Goal: Information Seeking & Learning: Learn about a topic

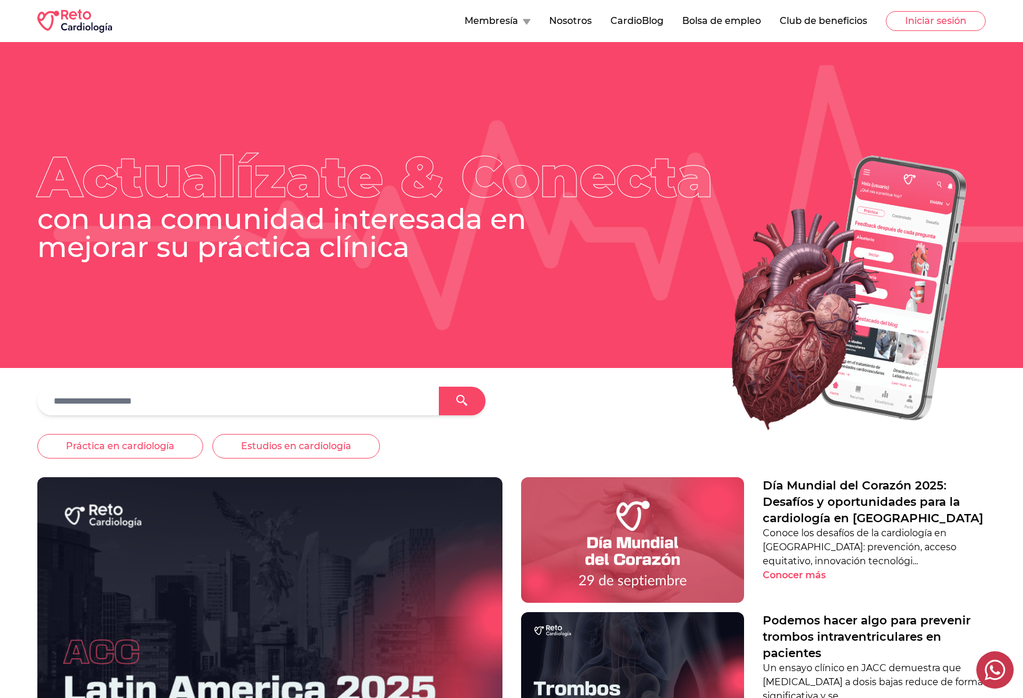
click at [501, 21] on button "Membresía" at bounding box center [498, 21] width 66 height 14
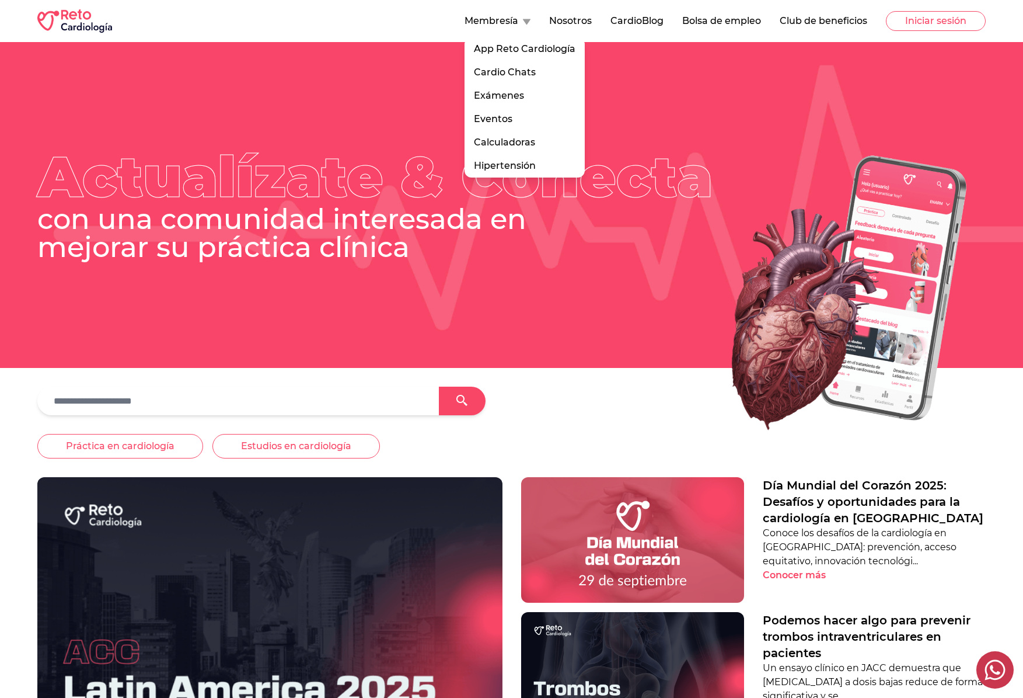
click at [666, 350] on img at bounding box center [826, 293] width 320 height 307
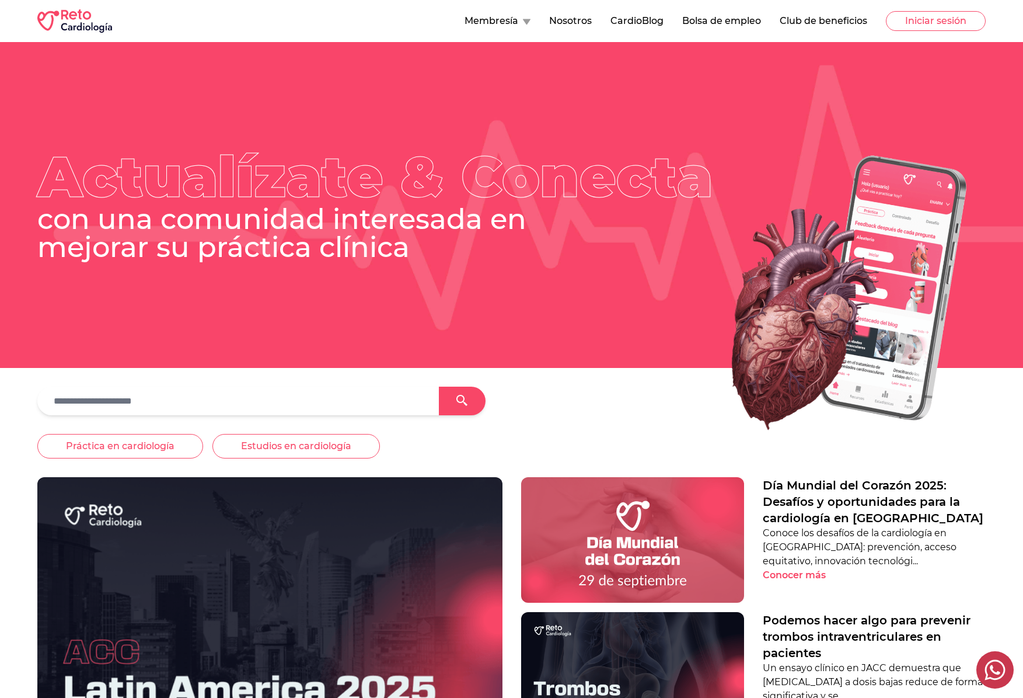
click at [500, 20] on button "Membresía" at bounding box center [498, 21] width 66 height 14
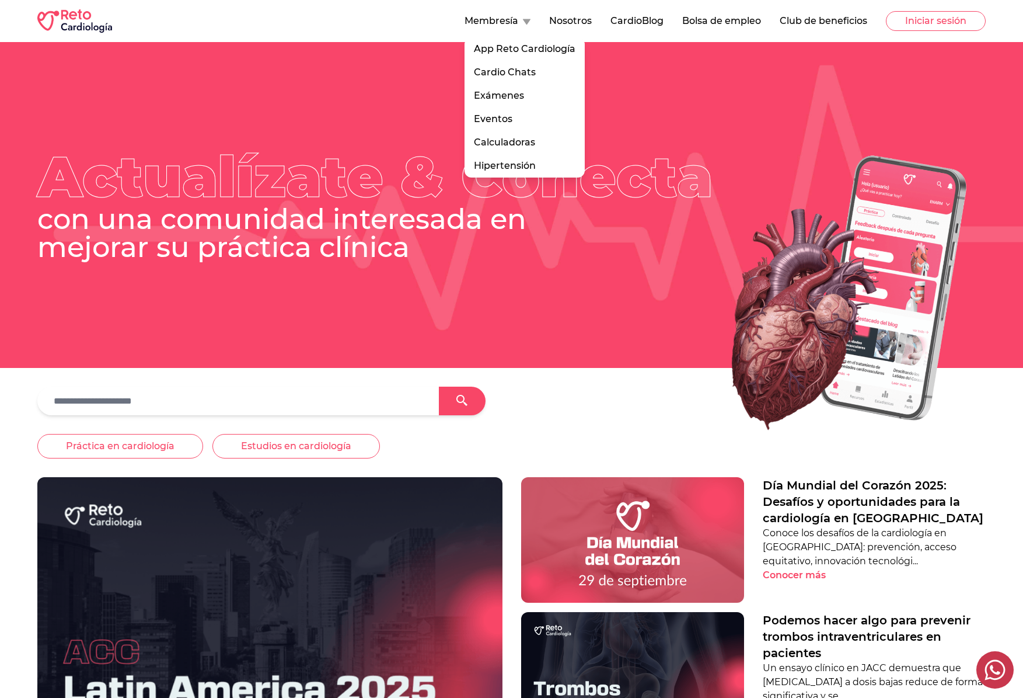
click at [649, 387] on div at bounding box center [511, 400] width 949 height 29
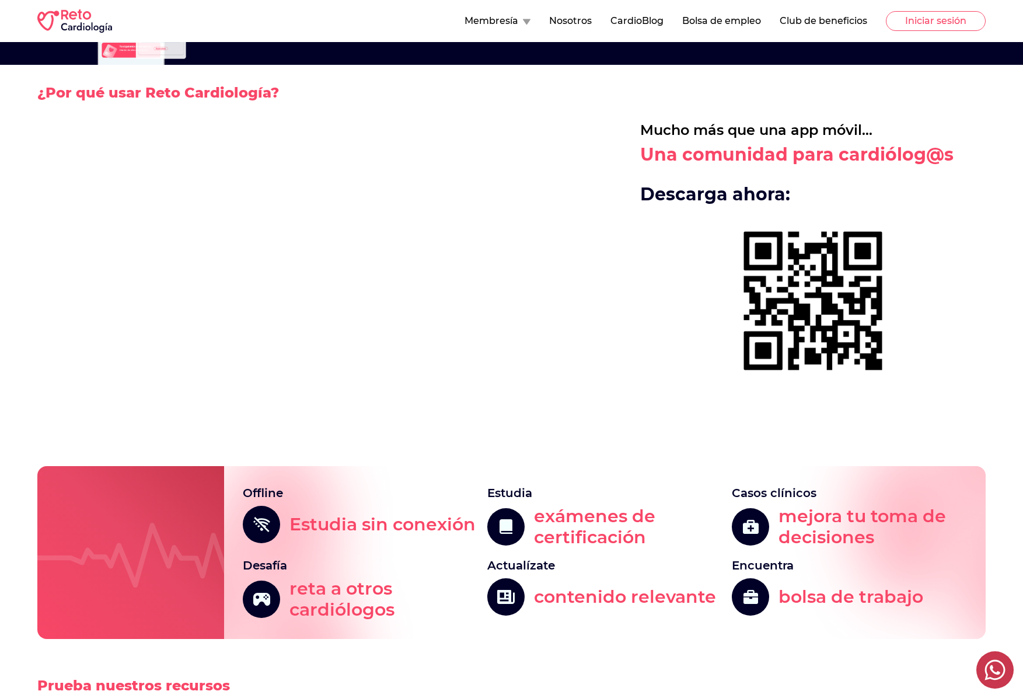
scroll to position [2665, 0]
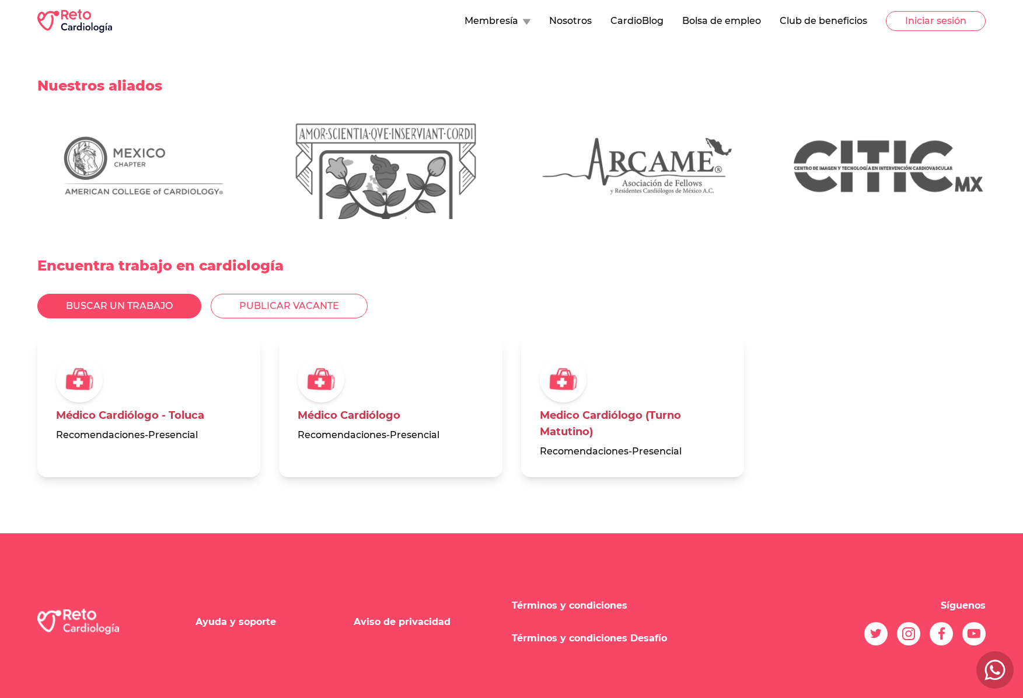
click at [594, 599] on link "Términos y condiciones" at bounding box center [570, 604] width 116 height 11
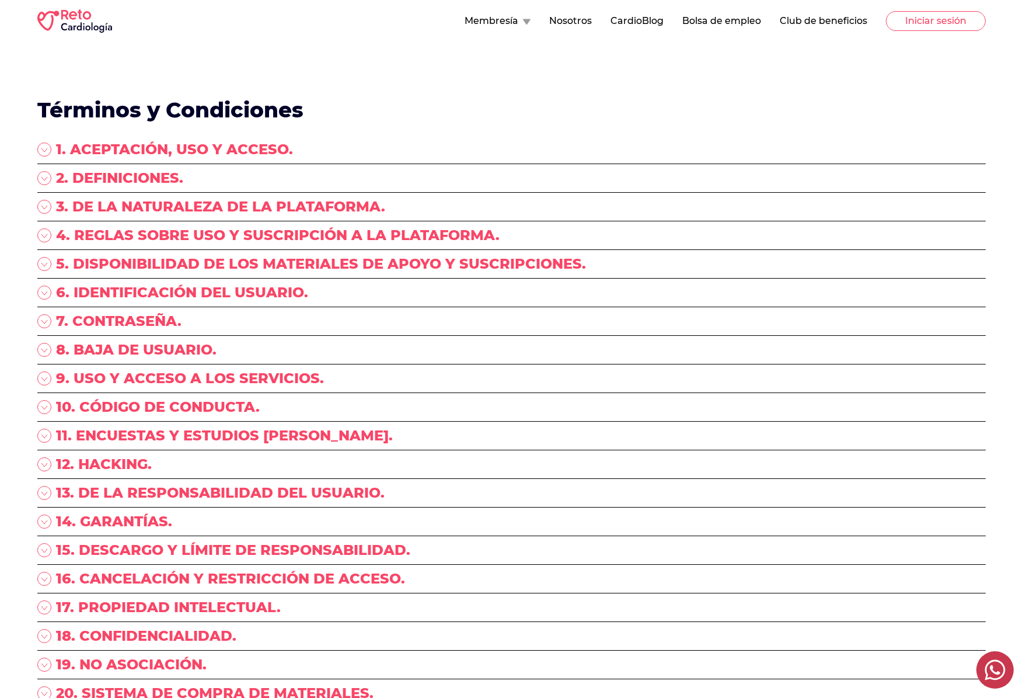
click at [41, 153] on icon at bounding box center [44, 149] width 14 height 14
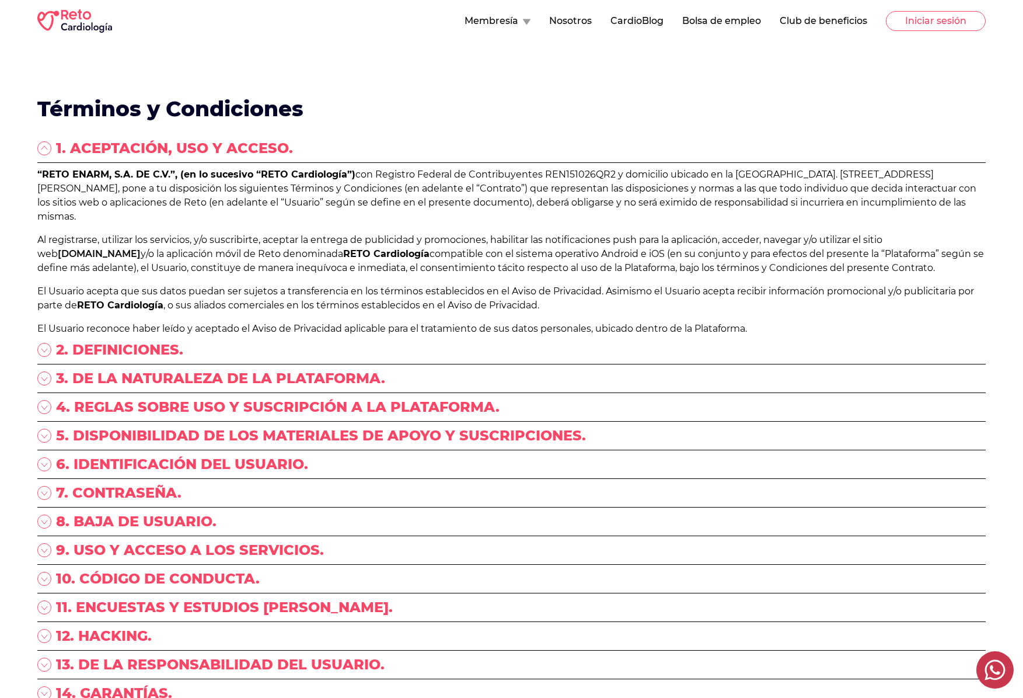
scroll to position [2, 0]
click at [43, 344] on icon at bounding box center [44, 349] width 14 height 14
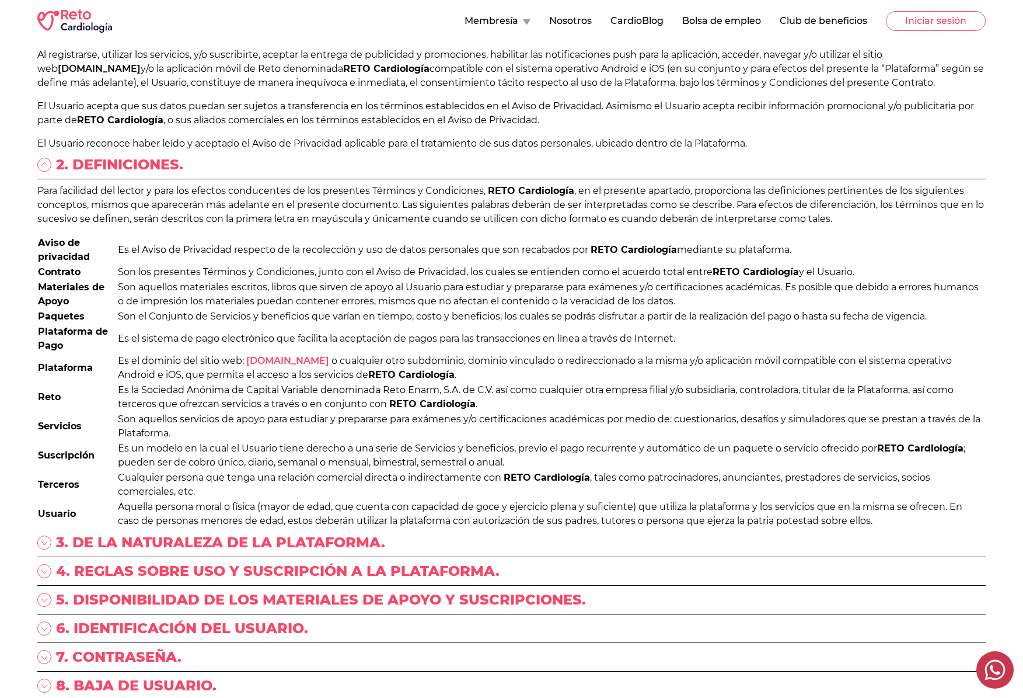
scroll to position [430, 0]
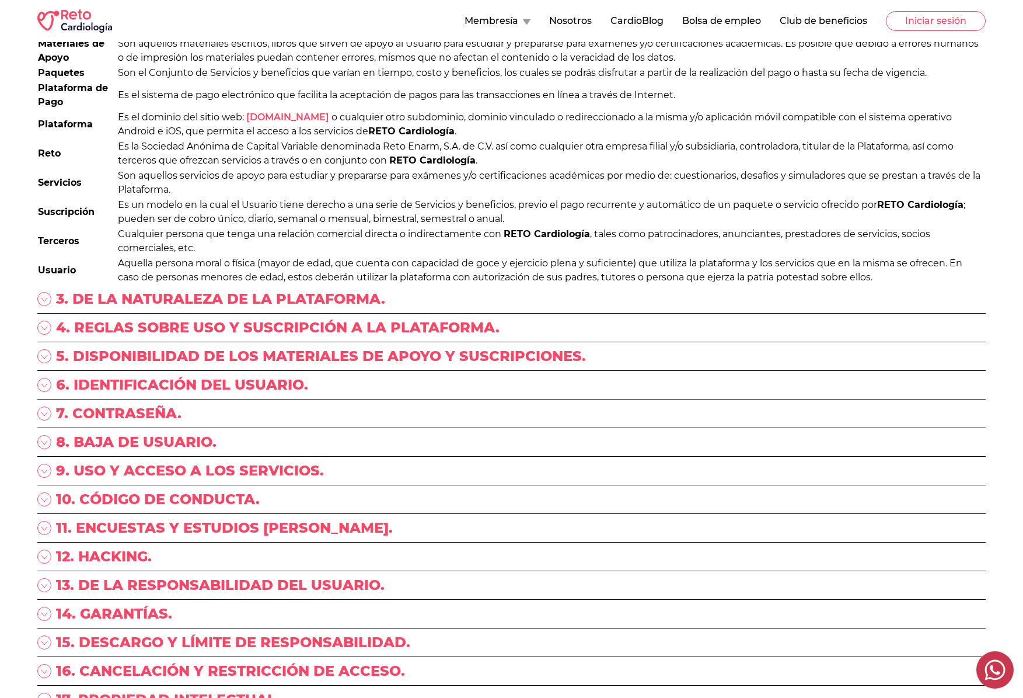
click at [49, 301] on icon at bounding box center [44, 299] width 14 height 14
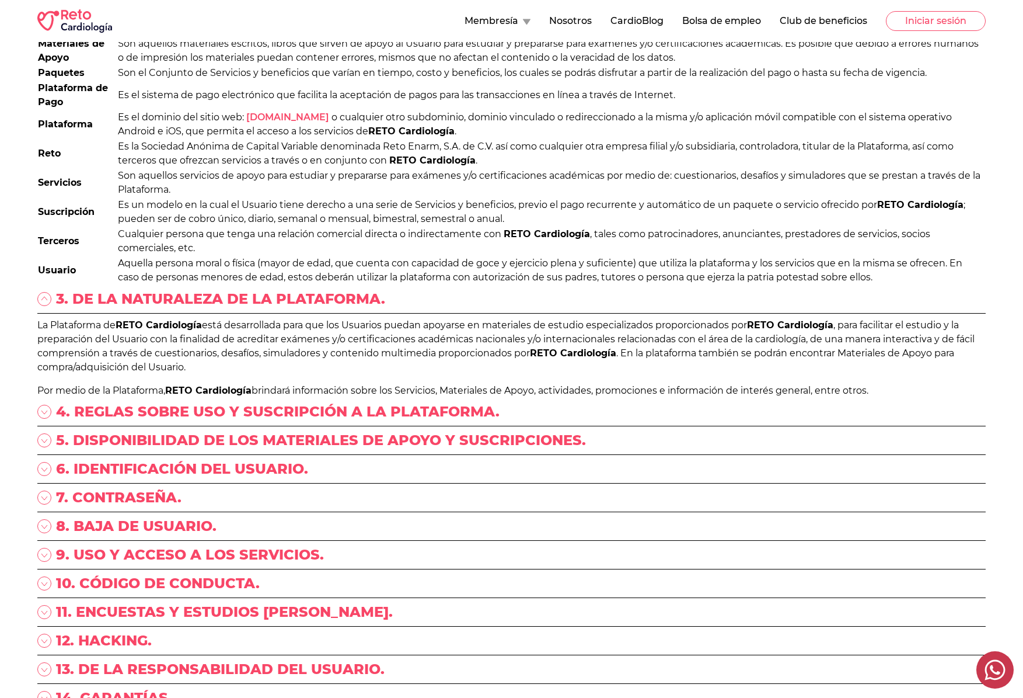
scroll to position [452, 0]
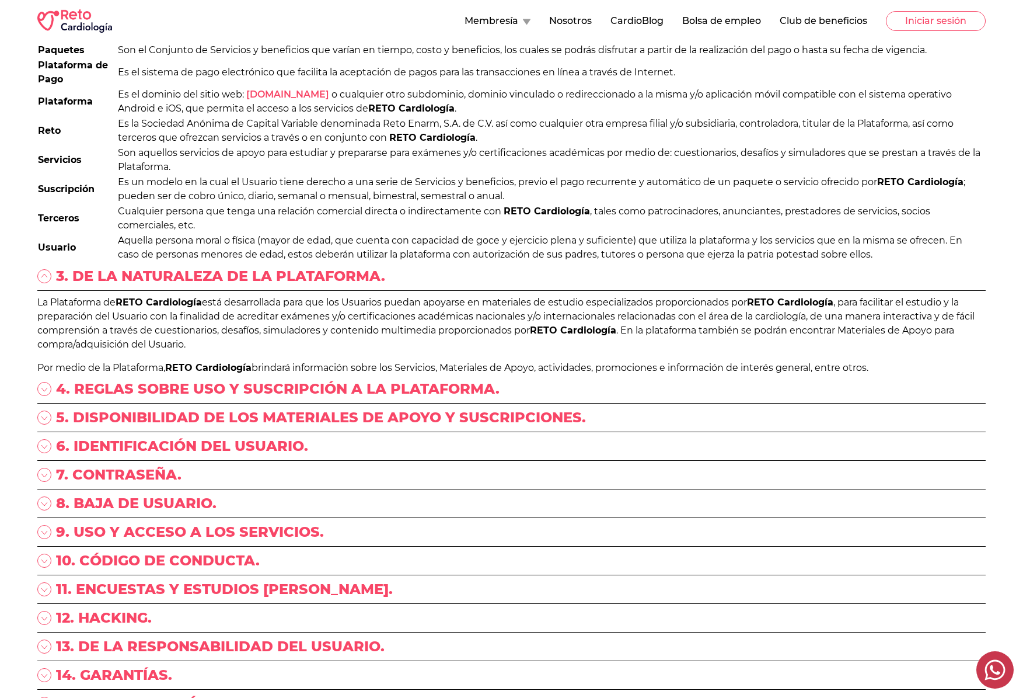
click at [42, 394] on icon at bounding box center [44, 389] width 14 height 14
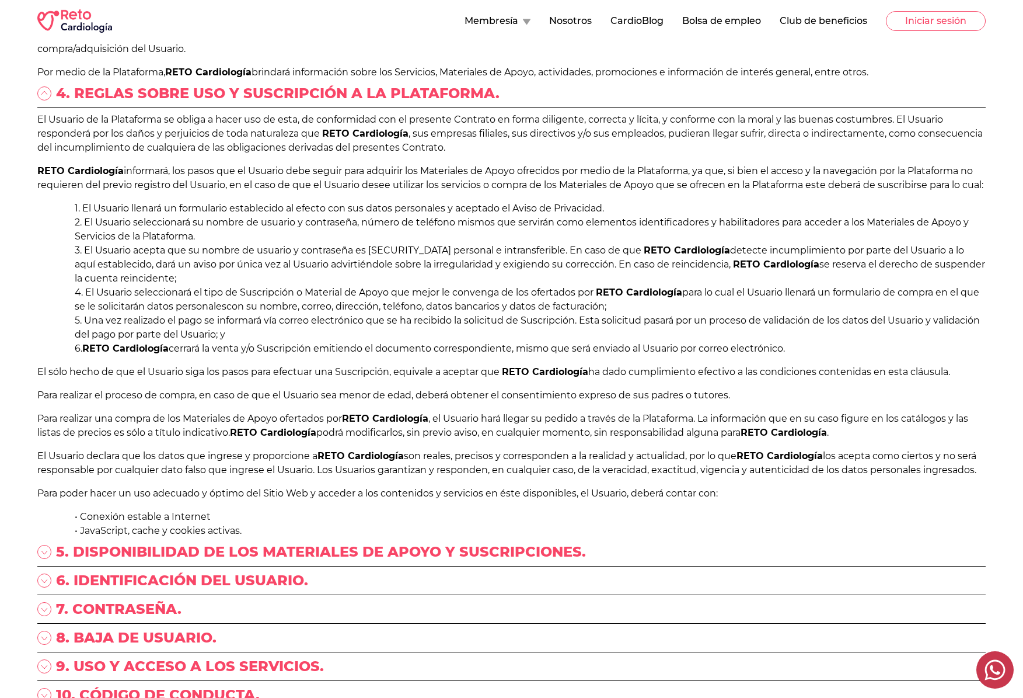
scroll to position [950, 0]
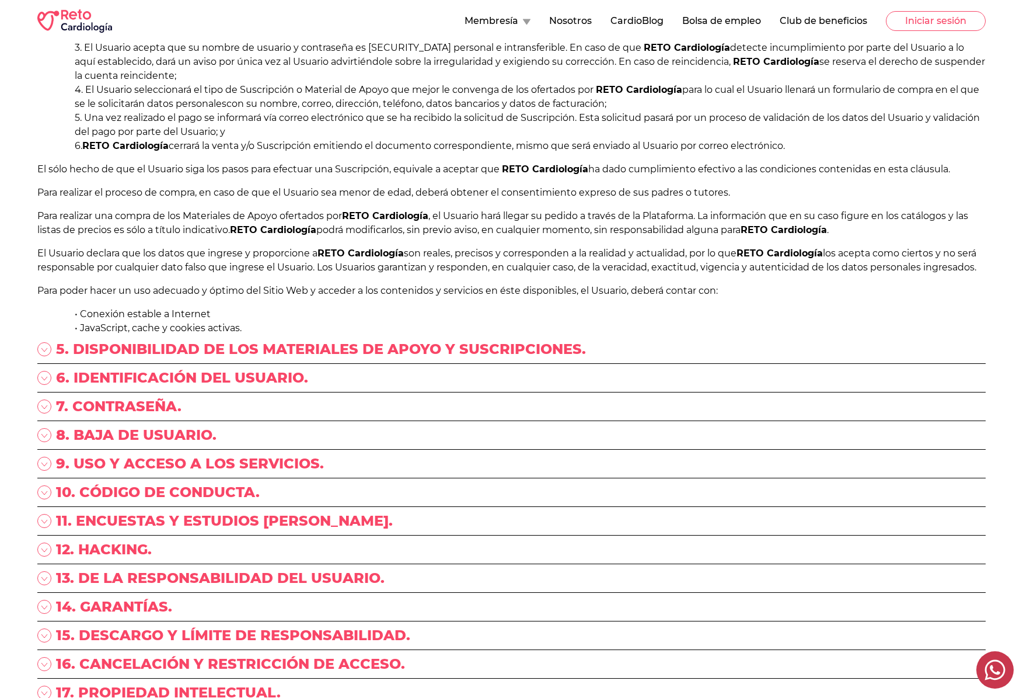
click at [47, 356] on icon at bounding box center [44, 349] width 14 height 14
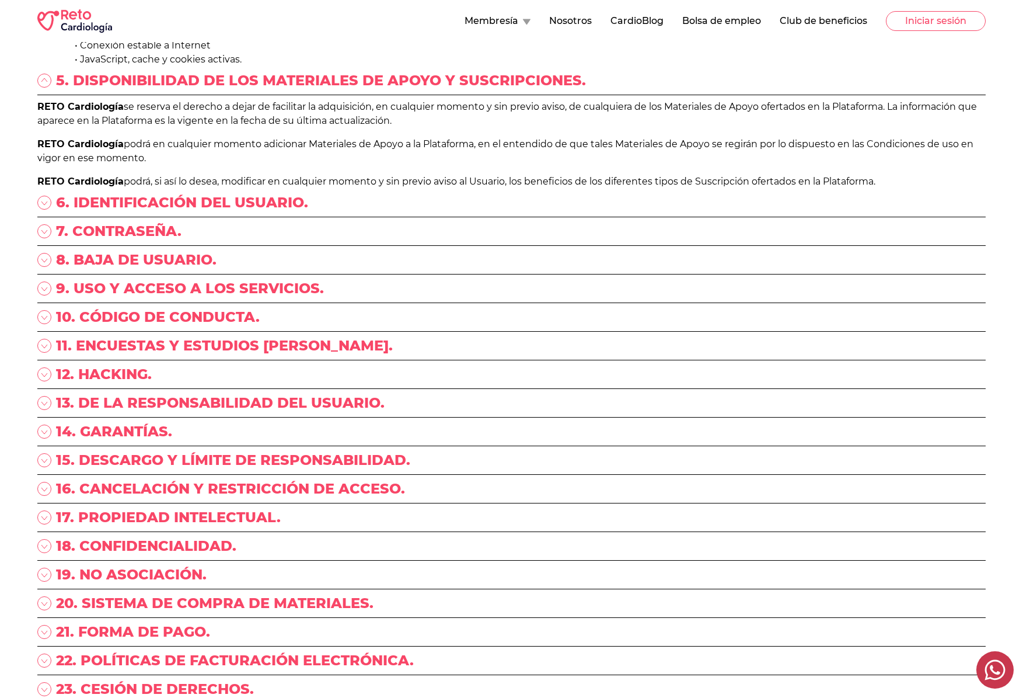
scroll to position [1220, 0]
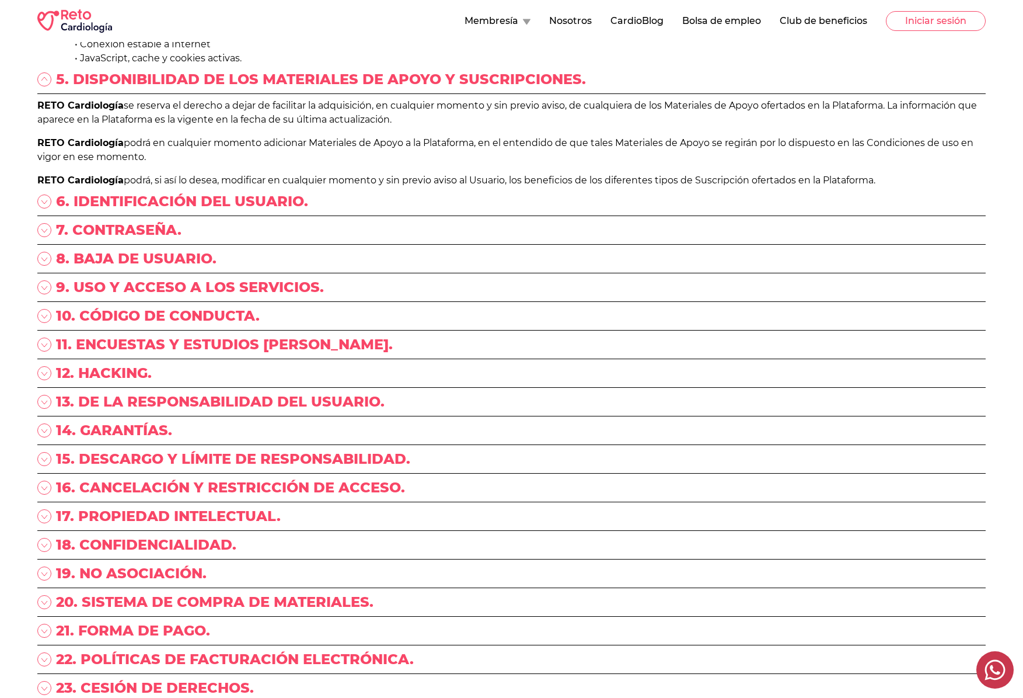
click at [51, 380] on icon at bounding box center [44, 373] width 14 height 14
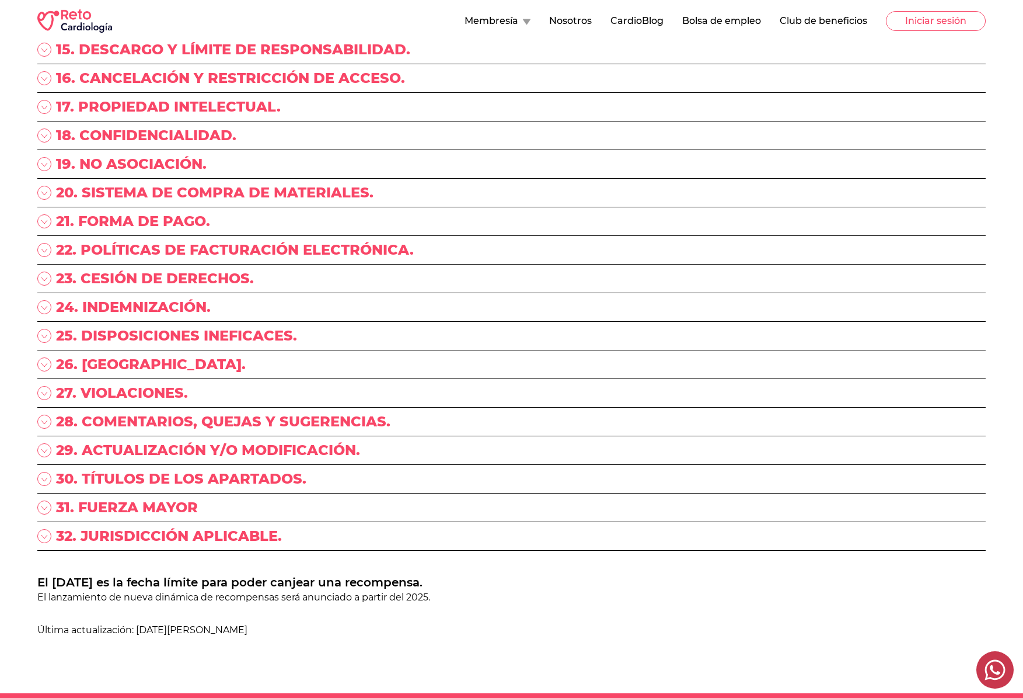
scroll to position [1777, 0]
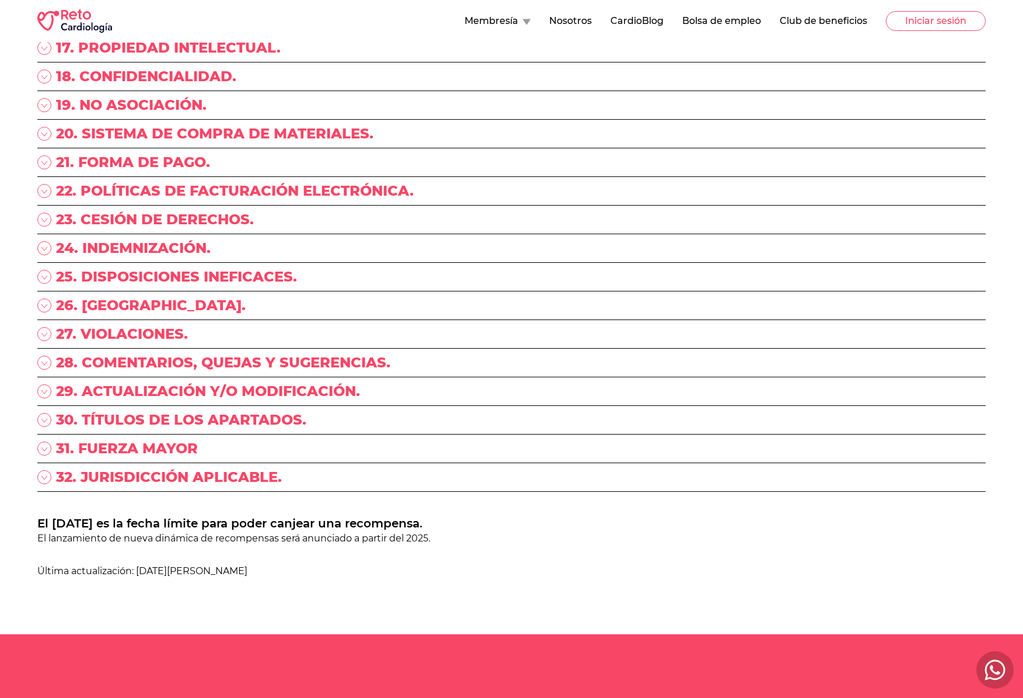
click at [53, 234] on div "23. CESIÓN DE DERECHOS." at bounding box center [511, 222] width 949 height 24
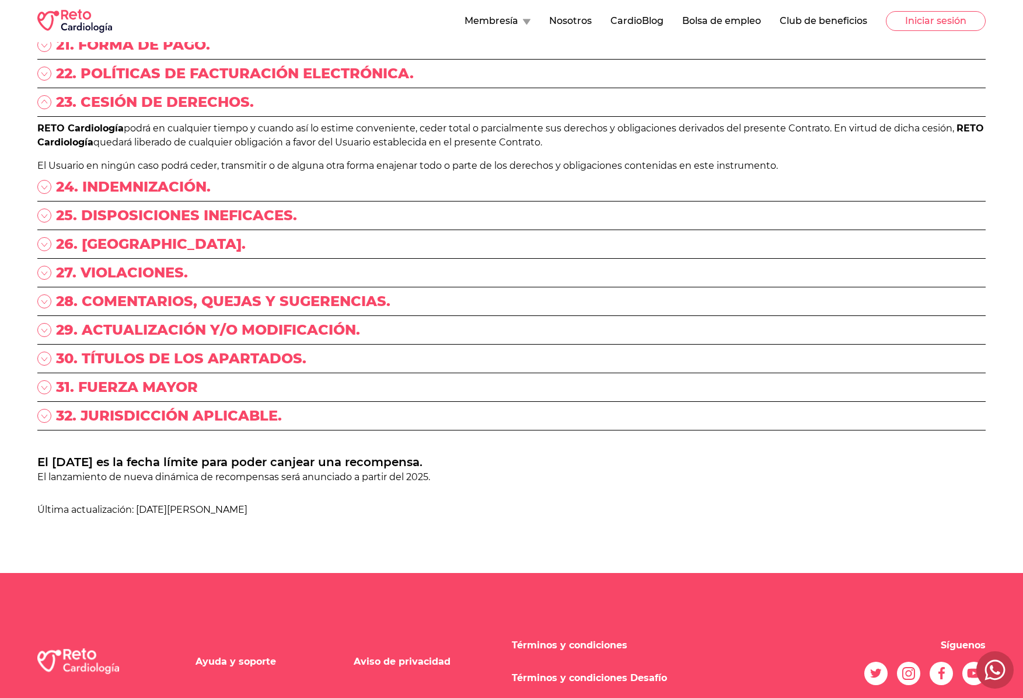
scroll to position [1900, 0]
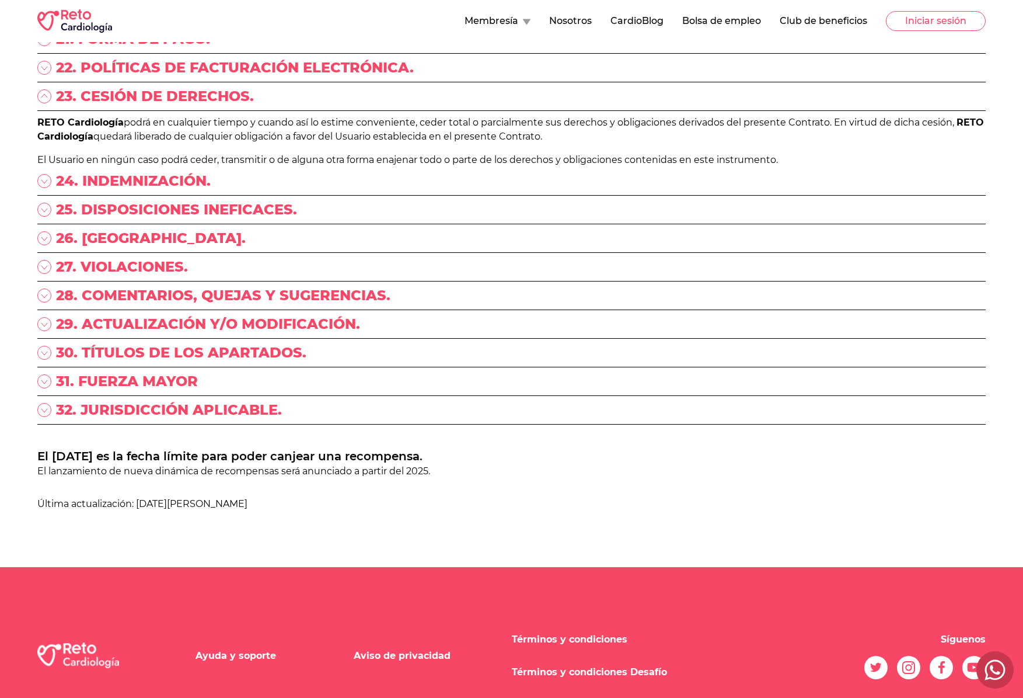
click at [40, 400] on div "31. FUERZA MAYOR" at bounding box center [511, 386] width 949 height 29
click at [43, 417] on icon at bounding box center [44, 410] width 14 height 14
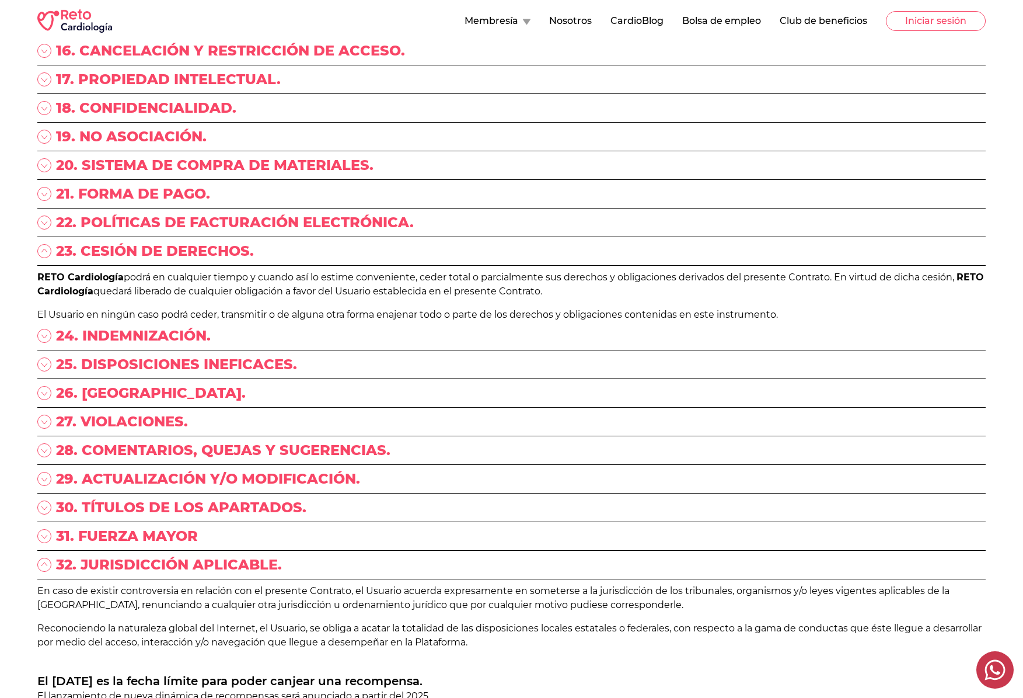
scroll to position [2045, 0]
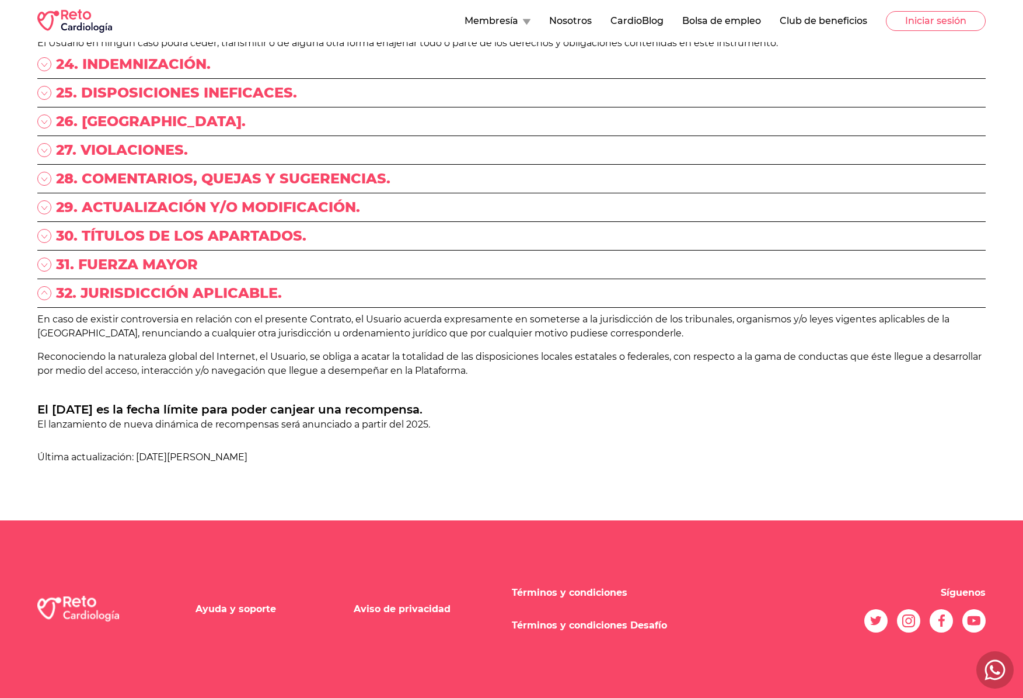
click at [904, 616] on icon at bounding box center [908, 620] width 13 height 13
click at [825, 15] on button "Club de beneficios" at bounding box center [824, 21] width 88 height 14
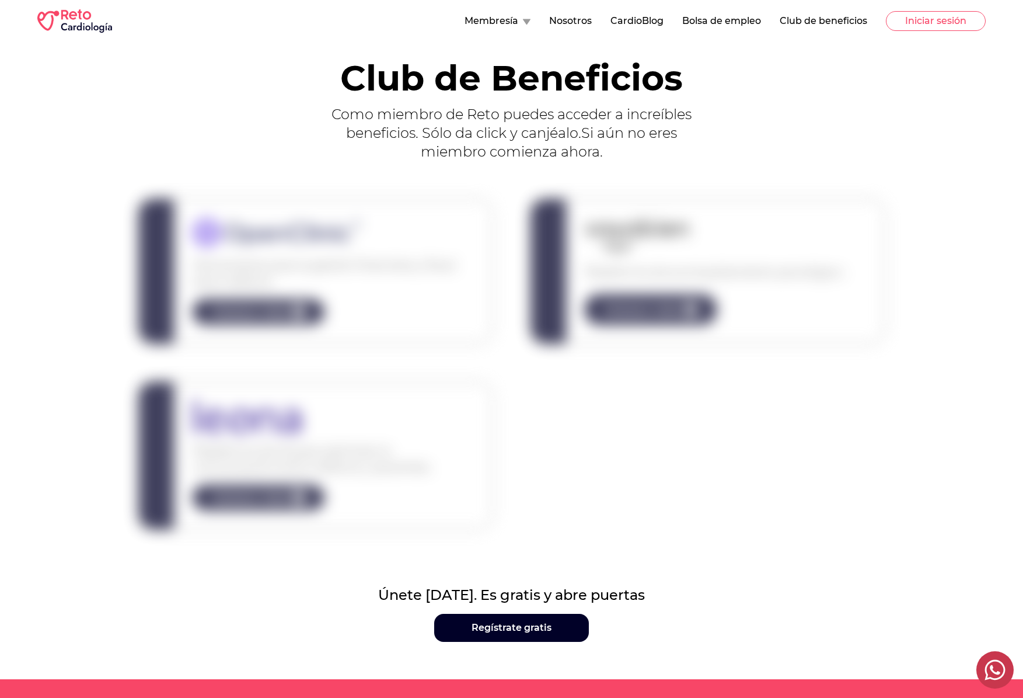
click at [507, 19] on button "Membresía" at bounding box center [498, 21] width 66 height 14
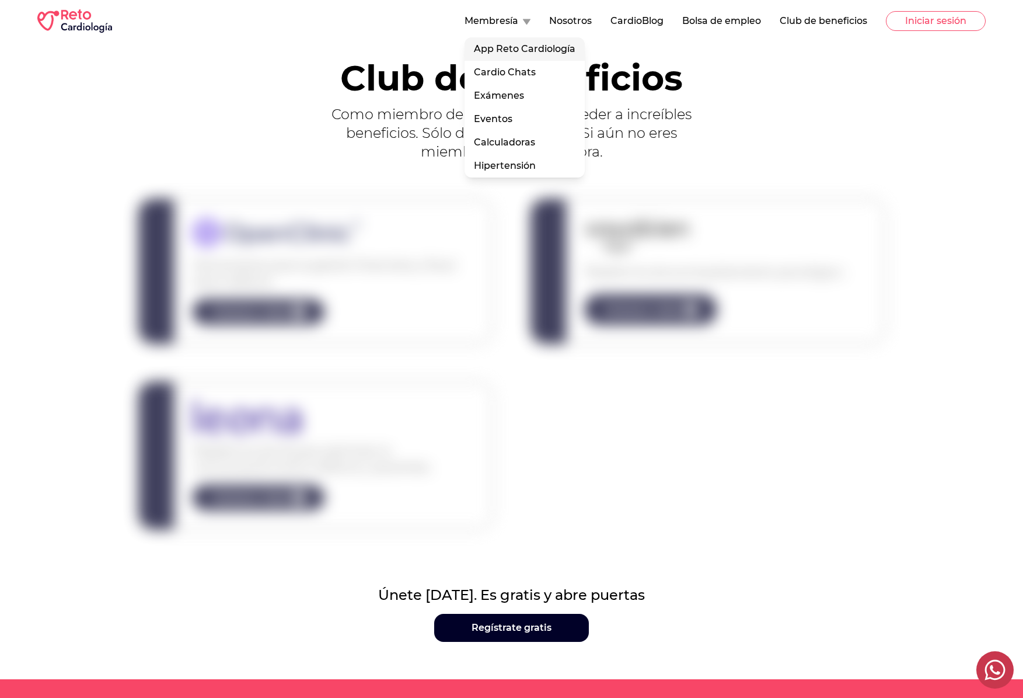
click at [518, 52] on link "App Reto Cardiología" at bounding box center [525, 48] width 120 height 23
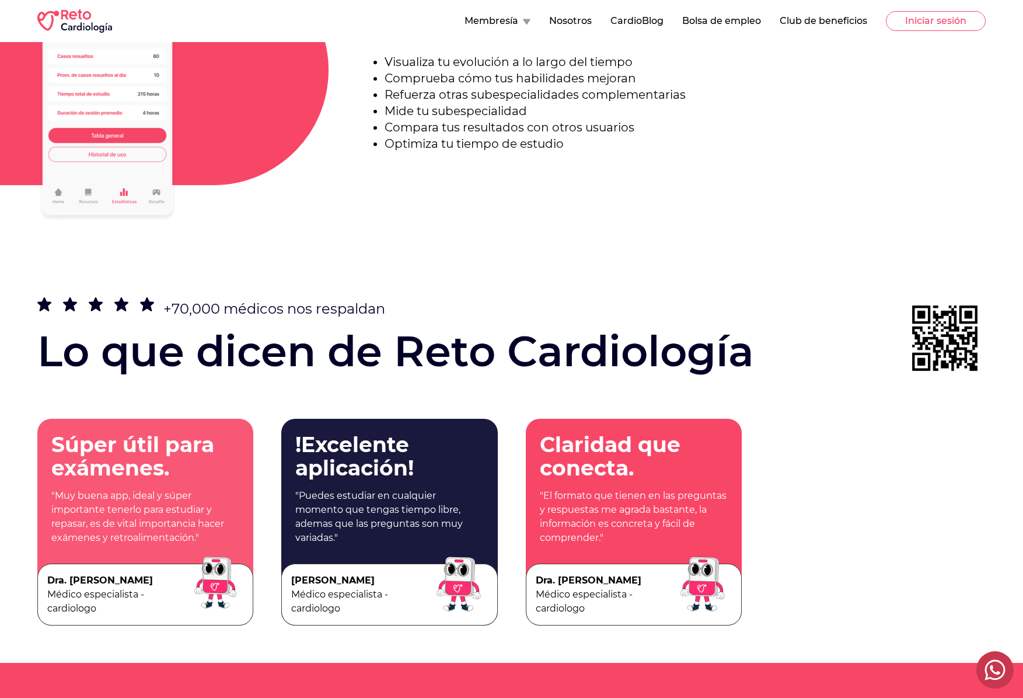
scroll to position [2134, 0]
